Goal: Transaction & Acquisition: Subscribe to service/newsletter

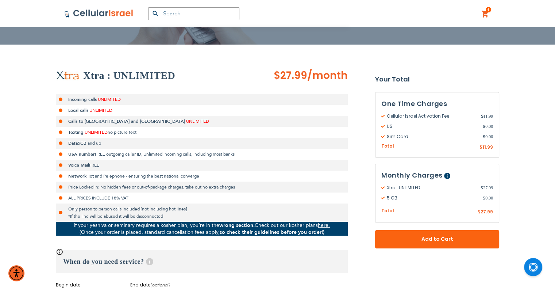
scroll to position [109, 0]
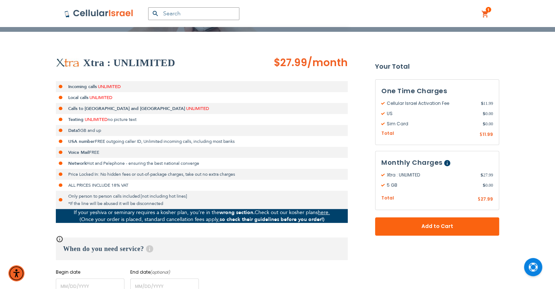
drag, startPoint x: 349, startPoint y: 63, endPoint x: 277, endPoint y: 67, distance: 71.6
click at [344, 61] on span "/month" at bounding box center [327, 62] width 40 height 15
drag, startPoint x: 347, startPoint y: 62, endPoint x: 274, endPoint y: 68, distance: 73.6
click at [274, 68] on div "Xtra : UNLIMITED $27.99 /month" at bounding box center [202, 62] width 292 height 15
